Goal: Navigation & Orientation: Understand site structure

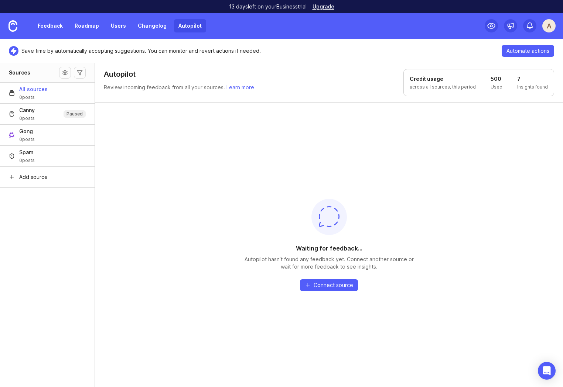
click at [205, 178] on div "Waiting for feedback... Autopilot hasn’t found any feedback yet. Connect anothe…" at bounding box center [329, 244] width 468 height 285
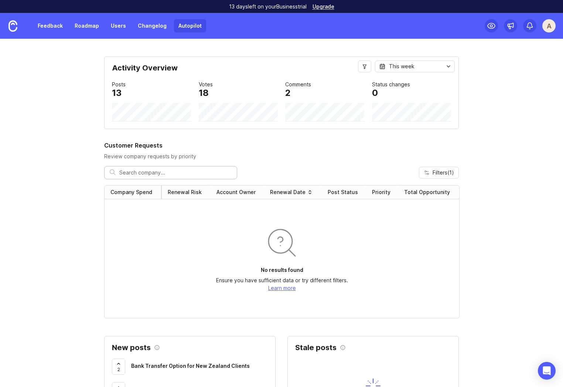
click at [193, 25] on link "Autopilot" at bounding box center [190, 25] width 32 height 13
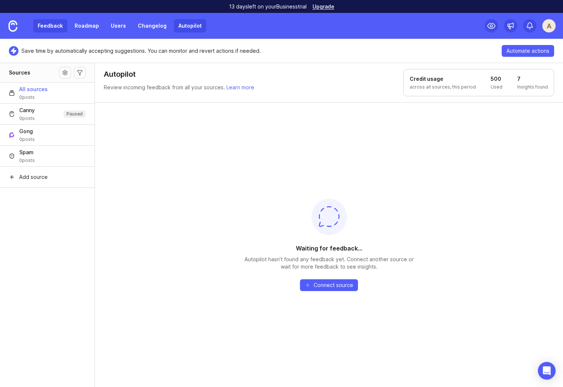
click at [49, 26] on link "Feedback" at bounding box center [50, 25] width 34 height 13
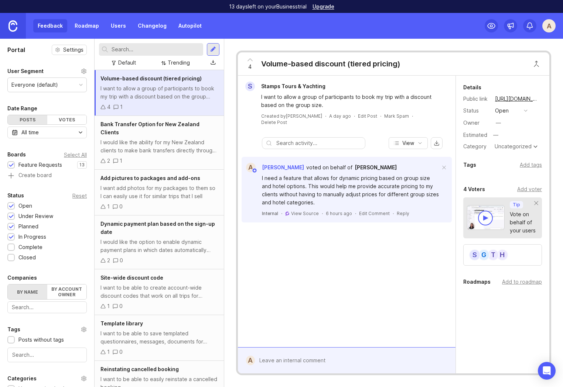
click at [15, 27] on img at bounding box center [12, 25] width 9 height 11
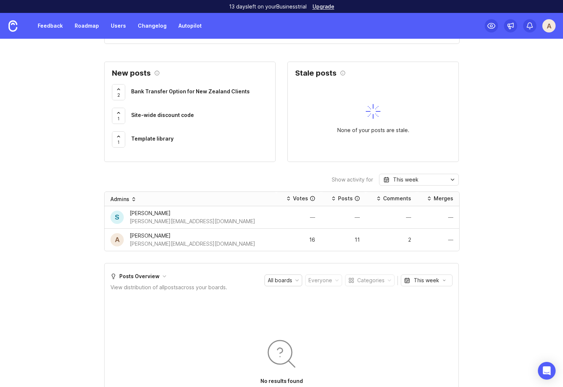
scroll to position [276, 0]
